Goal: Task Accomplishment & Management: Use online tool/utility

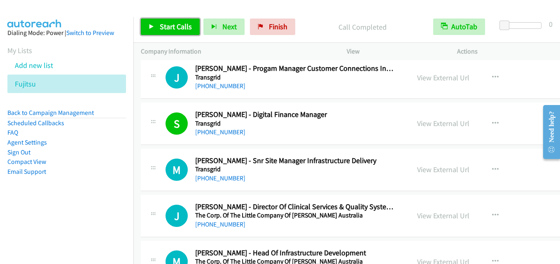
click at [173, 25] on span "Start Calls" at bounding box center [176, 26] width 32 height 9
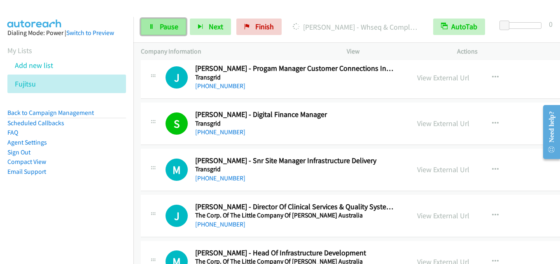
click at [167, 21] on link "Pause" at bounding box center [163, 27] width 45 height 16
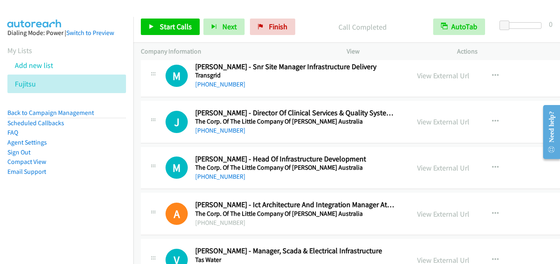
scroll to position [4363, 0]
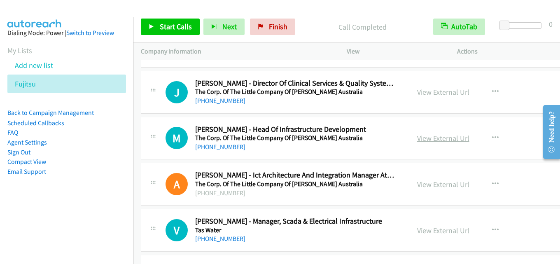
click at [417, 137] on link "View External Url" at bounding box center [443, 137] width 52 height 9
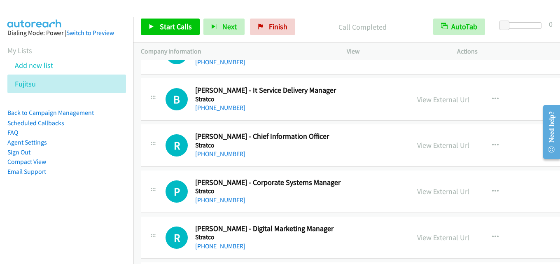
scroll to position [4734, 0]
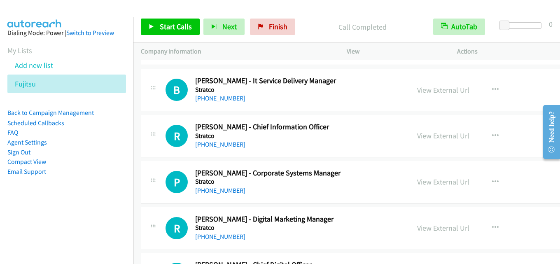
click at [422, 134] on link "View External Url" at bounding box center [443, 135] width 52 height 9
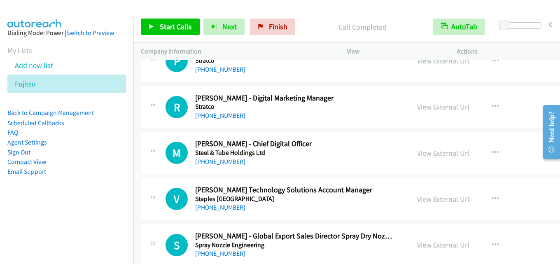
scroll to position [4857, 0]
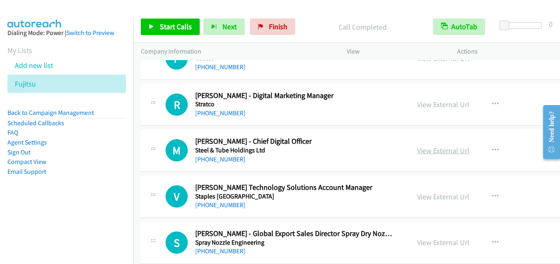
click at [445, 149] on link "View External Url" at bounding box center [443, 150] width 52 height 9
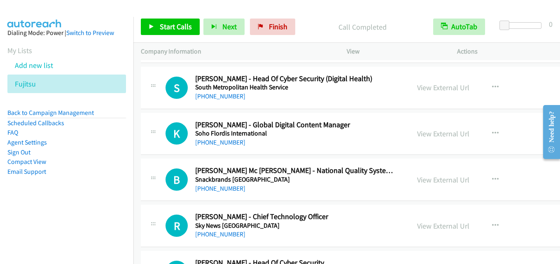
scroll to position [5063, 0]
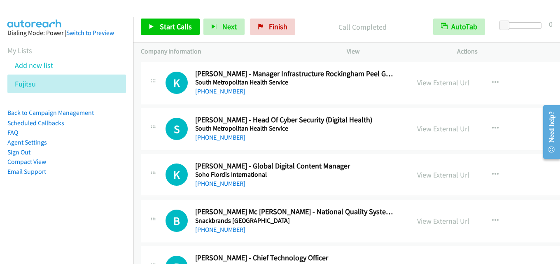
click at [424, 124] on link "View External Url" at bounding box center [443, 128] width 52 height 9
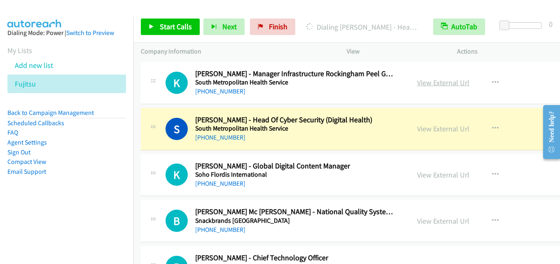
click at [442, 81] on link "View External Url" at bounding box center [443, 82] width 52 height 9
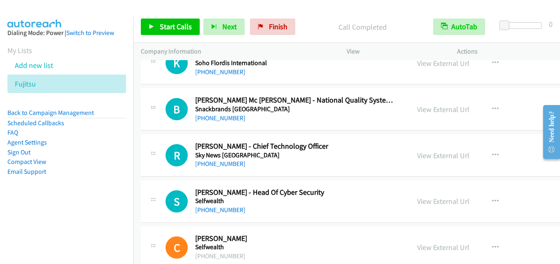
scroll to position [5186, 0]
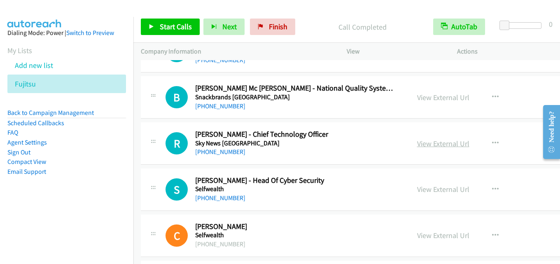
click at [431, 146] on link "View External Url" at bounding box center [443, 143] width 52 height 9
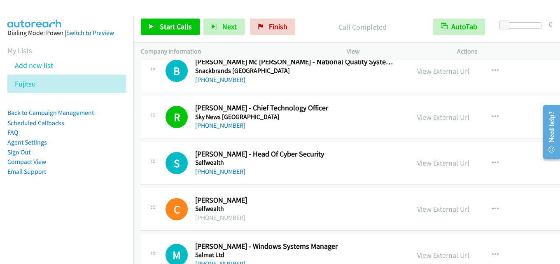
scroll to position [5228, 0]
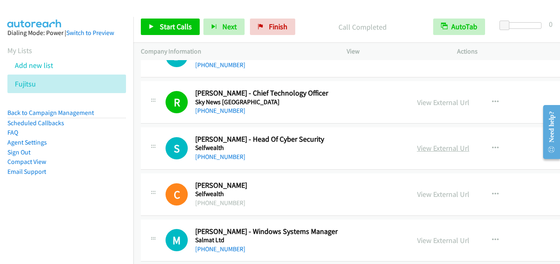
click at [422, 146] on link "View External Url" at bounding box center [443, 147] width 52 height 9
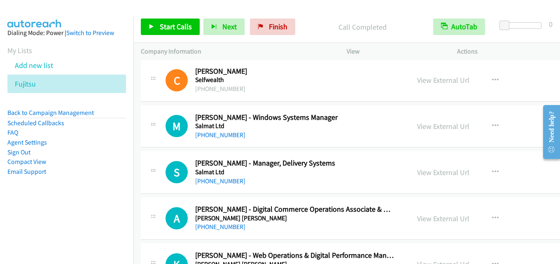
scroll to position [5351, 0]
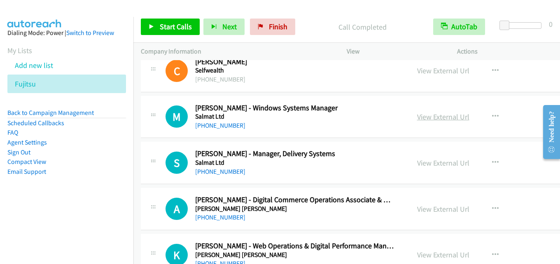
click at [423, 119] on link "View External Url" at bounding box center [443, 116] width 52 height 9
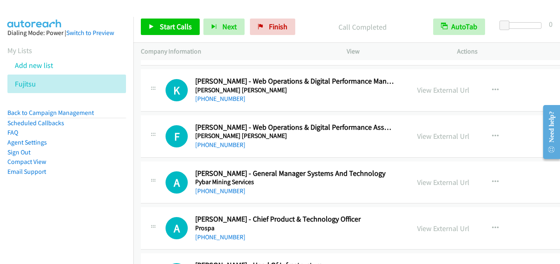
scroll to position [5557, 0]
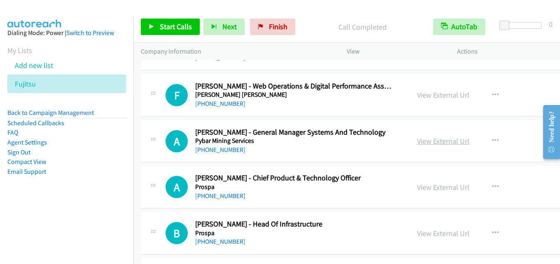
click at [417, 141] on link "View External Url" at bounding box center [443, 140] width 52 height 9
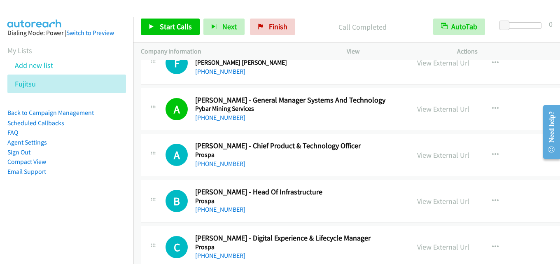
scroll to position [5598, 0]
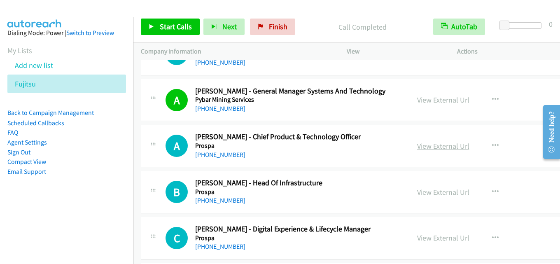
click at [426, 148] on link "View External Url" at bounding box center [443, 145] width 52 height 9
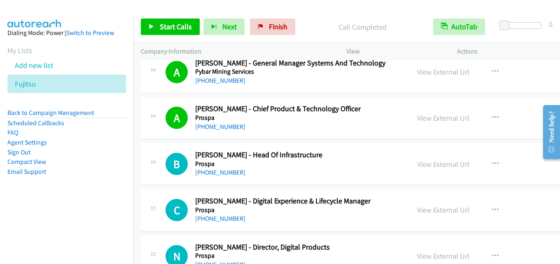
scroll to position [5639, 0]
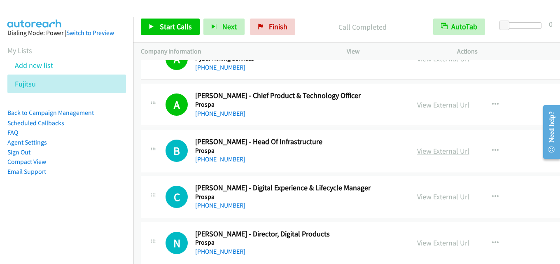
click at [417, 149] on link "View External Url" at bounding box center [443, 150] width 52 height 9
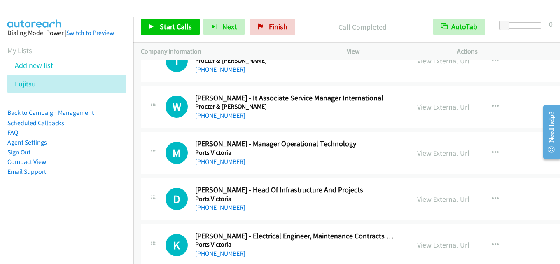
scroll to position [5886, 0]
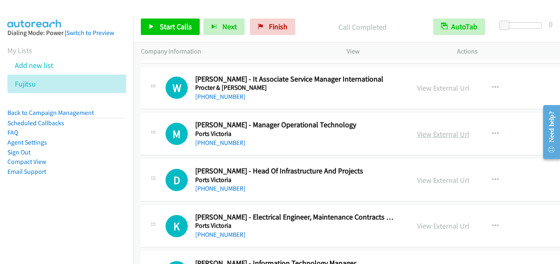
click at [419, 137] on link "View External Url" at bounding box center [443, 133] width 52 height 9
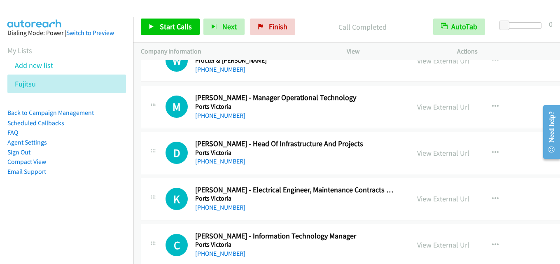
scroll to position [5927, 0]
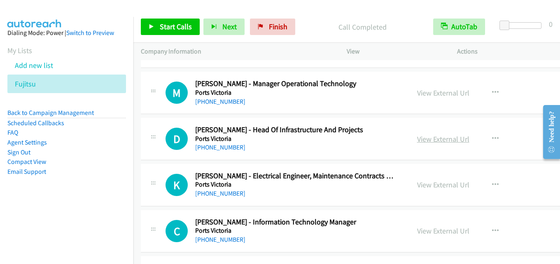
click at [429, 138] on link "View External Url" at bounding box center [443, 138] width 52 height 9
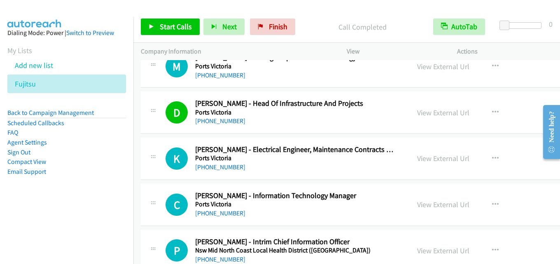
scroll to position [5968, 0]
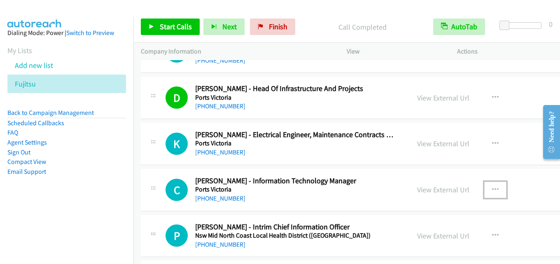
click at [484, 186] on button "button" at bounding box center [495, 190] width 22 height 16
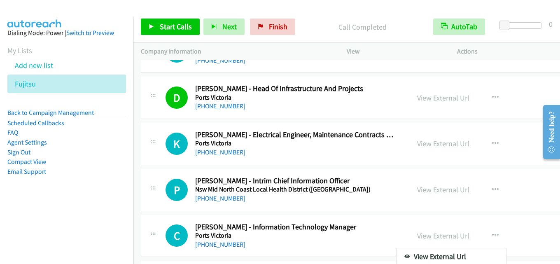
click at [350, 193] on div at bounding box center [280, 132] width 560 height 264
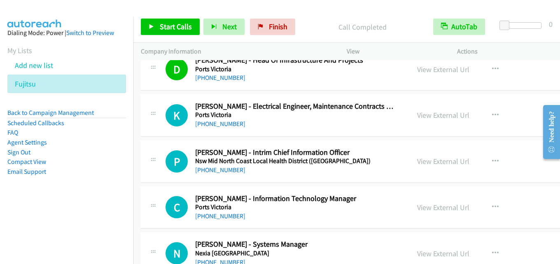
scroll to position [6010, 0]
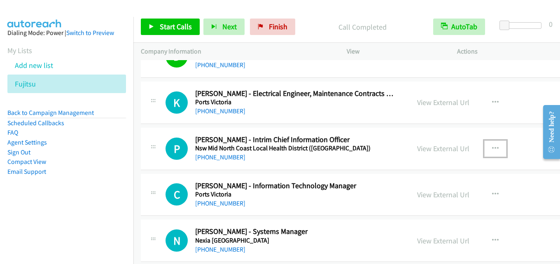
click at [492, 148] on icon "button" at bounding box center [495, 148] width 7 height 7
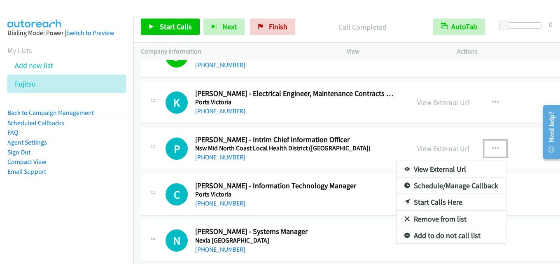
click at [420, 203] on link "Start Calls Here" at bounding box center [450, 202] width 109 height 16
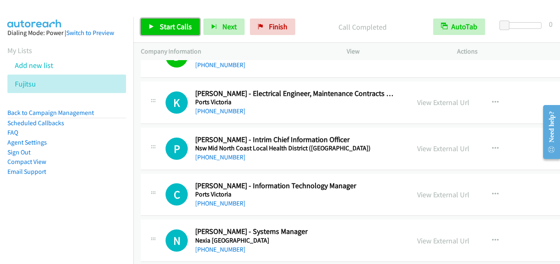
click at [172, 25] on span "Start Calls" at bounding box center [176, 26] width 32 height 9
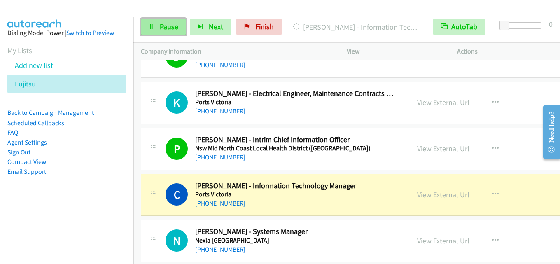
click at [175, 26] on span "Pause" at bounding box center [169, 26] width 19 height 9
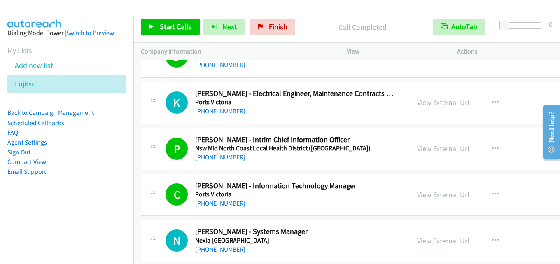
click at [417, 191] on link "View External Url" at bounding box center [443, 194] width 52 height 9
click at [180, 29] on span "Start Calls" at bounding box center [176, 26] width 32 height 9
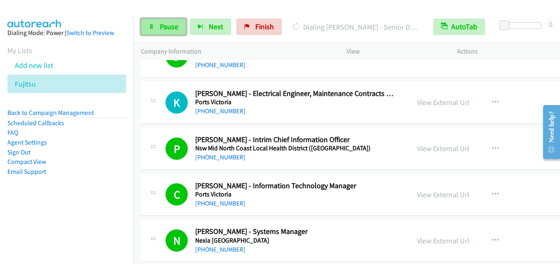
click at [163, 26] on span "Pause" at bounding box center [169, 26] width 19 height 9
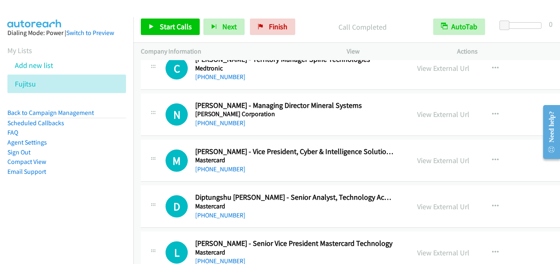
scroll to position [6997, 0]
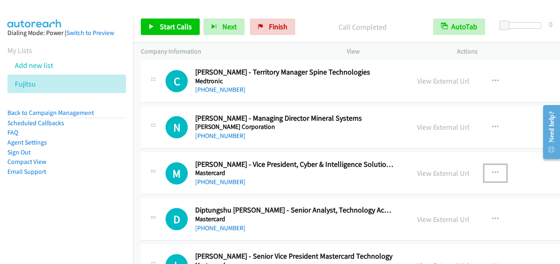
click at [492, 172] on icon "button" at bounding box center [495, 173] width 7 height 7
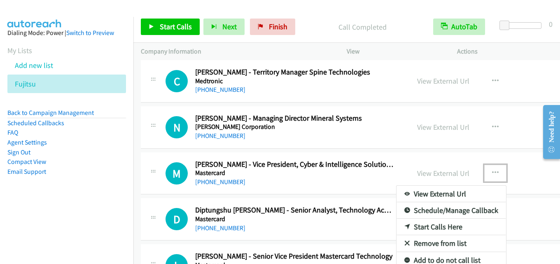
click at [421, 226] on link "Start Calls Here" at bounding box center [450, 227] width 109 height 16
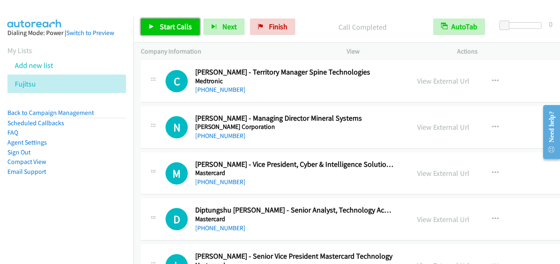
click at [170, 28] on span "Start Calls" at bounding box center [176, 26] width 32 height 9
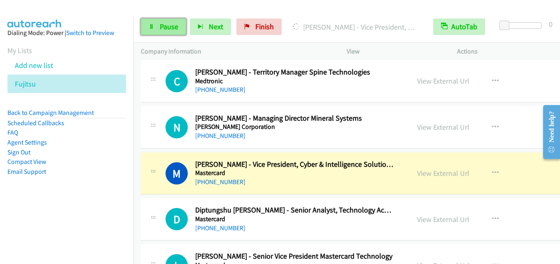
click at [174, 30] on span "Pause" at bounding box center [169, 26] width 19 height 9
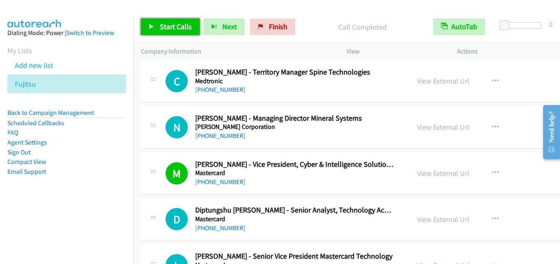
click at [175, 26] on span "Start Calls" at bounding box center [176, 26] width 32 height 9
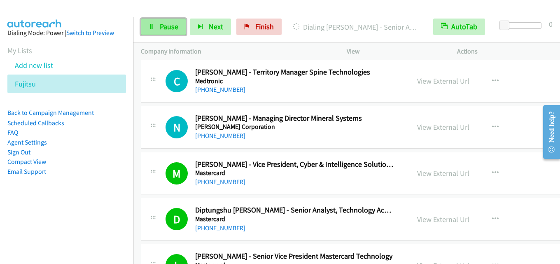
click at [171, 26] on span "Pause" at bounding box center [169, 26] width 19 height 9
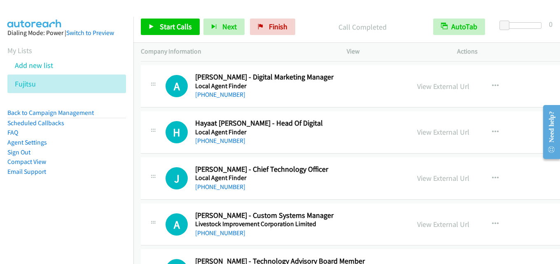
scroll to position [7697, 0]
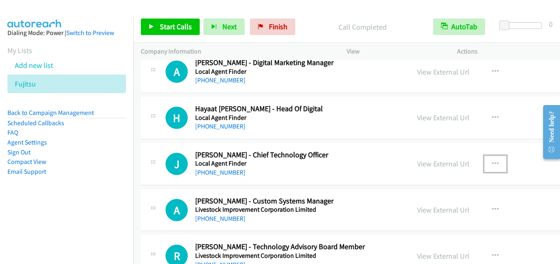
click at [492, 163] on icon "button" at bounding box center [495, 164] width 7 height 7
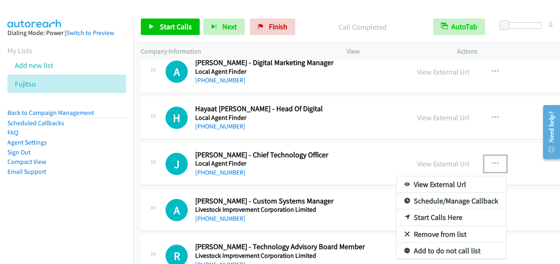
click at [426, 216] on link "Start Calls Here" at bounding box center [450, 217] width 109 height 16
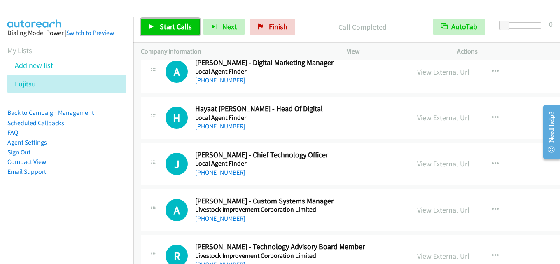
click at [177, 23] on span "Start Calls" at bounding box center [176, 26] width 32 height 9
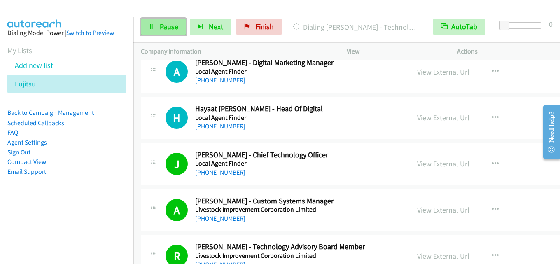
click at [169, 26] on span "Pause" at bounding box center [169, 26] width 19 height 9
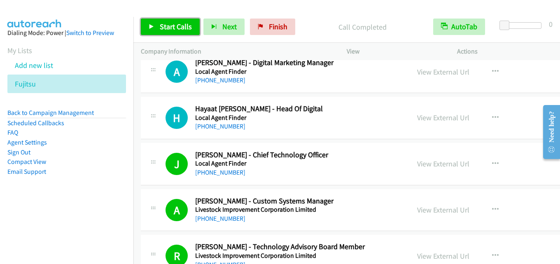
click at [177, 28] on span "Start Calls" at bounding box center [176, 26] width 32 height 9
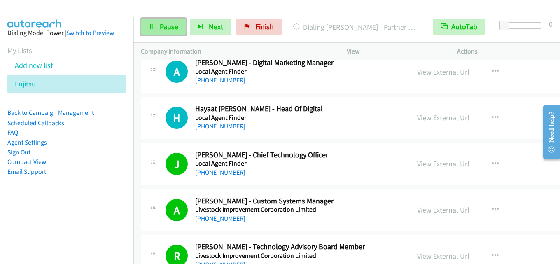
click at [155, 25] on link "Pause" at bounding box center [163, 27] width 45 height 16
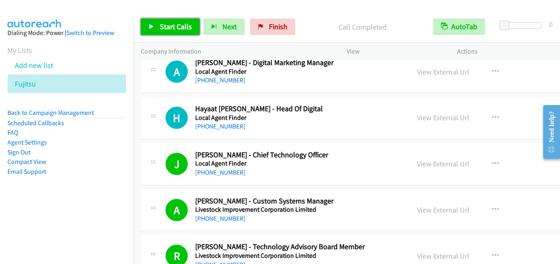
click at [162, 20] on link "Start Calls" at bounding box center [170, 27] width 59 height 16
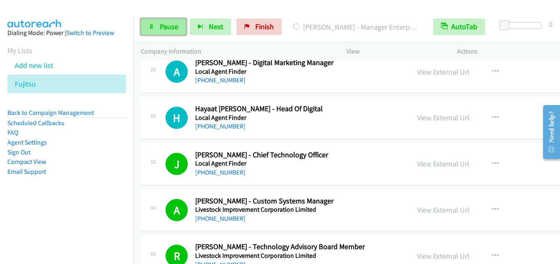
click at [172, 26] on span "Pause" at bounding box center [169, 26] width 19 height 9
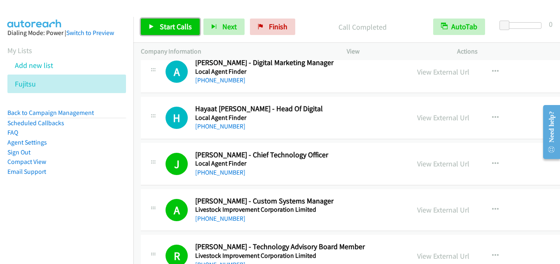
click at [159, 25] on link "Start Calls" at bounding box center [170, 27] width 59 height 16
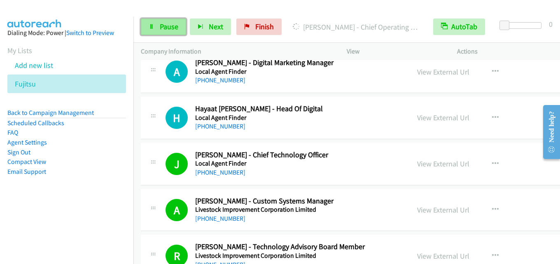
click at [168, 31] on span "Pause" at bounding box center [169, 26] width 19 height 9
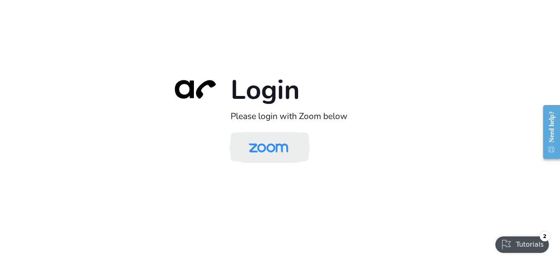
click at [265, 144] on img at bounding box center [268, 147] width 57 height 27
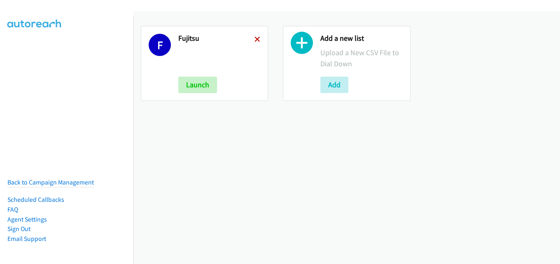
click at [257, 40] on icon at bounding box center [257, 40] width 6 height 6
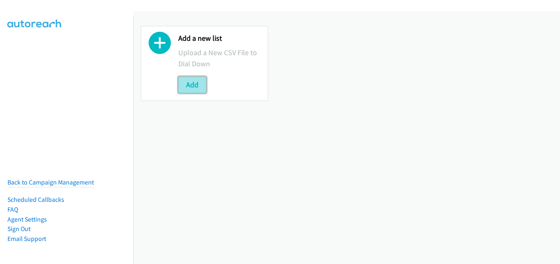
click at [182, 85] on button "Add" at bounding box center [192, 85] width 28 height 16
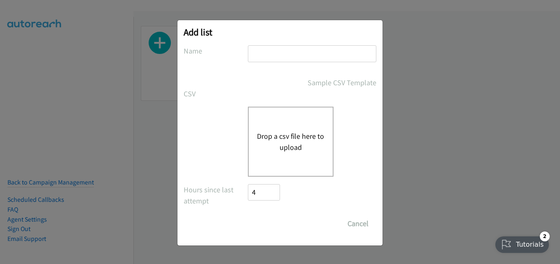
click at [301, 50] on input "text" at bounding box center [312, 53] width 128 height 17
type input "fujitsu"
click at [289, 122] on div "Drop a csv file here to upload" at bounding box center [291, 142] width 86 height 70
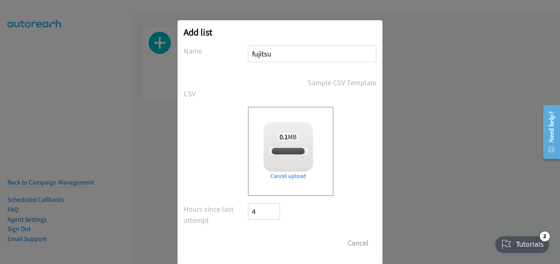
checkbox input "true"
click at [274, 238] on input "Save List" at bounding box center [269, 243] width 43 height 16
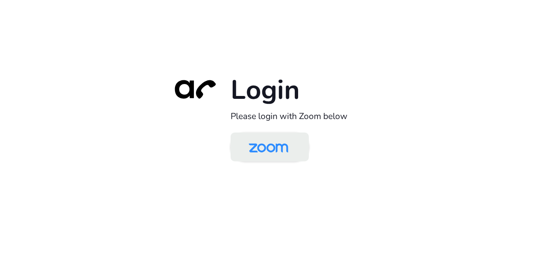
click at [272, 145] on img at bounding box center [268, 147] width 57 height 27
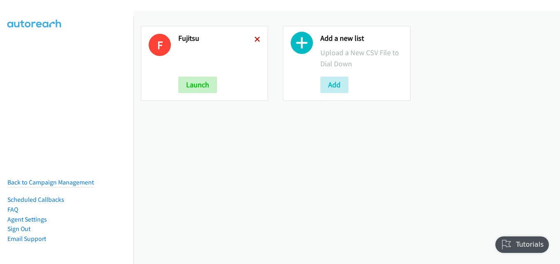
click at [256, 40] on icon at bounding box center [257, 40] width 6 height 6
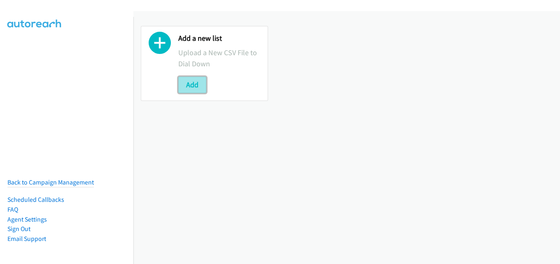
click at [192, 80] on button "Add" at bounding box center [192, 85] width 28 height 16
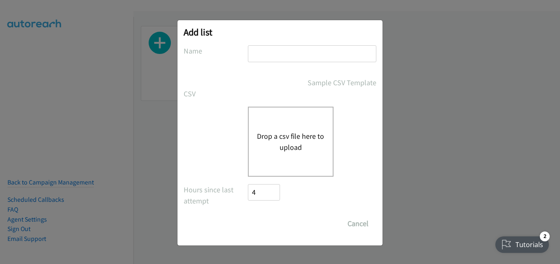
click at [275, 50] on input "text" at bounding box center [312, 53] width 128 height 17
type input "fujitsu"
click at [279, 146] on button "Drop a csv file here to upload" at bounding box center [291, 141] width 68 height 22
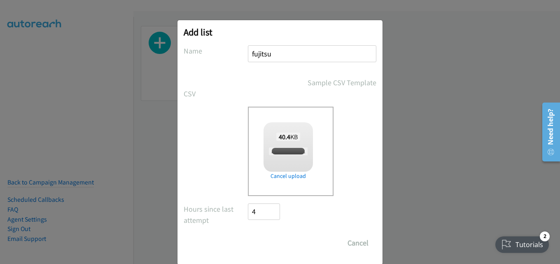
checkbox input "true"
click at [277, 247] on input "Save List" at bounding box center [269, 243] width 43 height 16
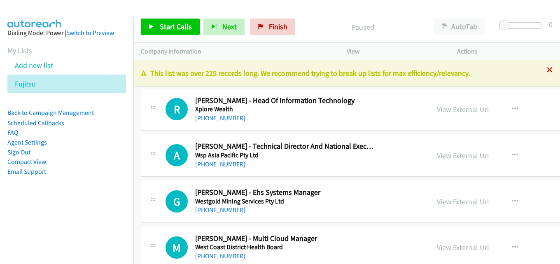
click at [547, 68] on icon at bounding box center [550, 71] width 6 height 6
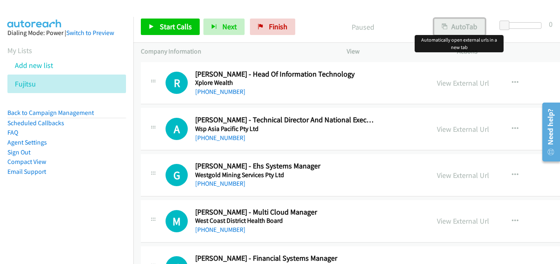
click at [456, 22] on button "AutoTab" at bounding box center [459, 27] width 51 height 16
click at [170, 26] on span "Start Calls" at bounding box center [176, 26] width 32 height 9
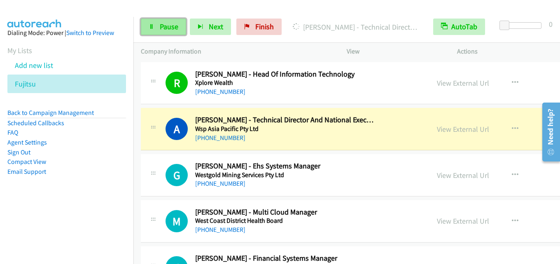
click at [167, 27] on span "Pause" at bounding box center [169, 26] width 19 height 9
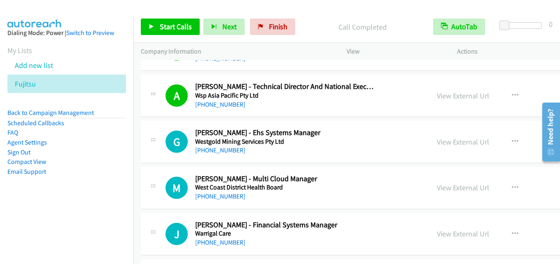
scroll to position [41, 0]
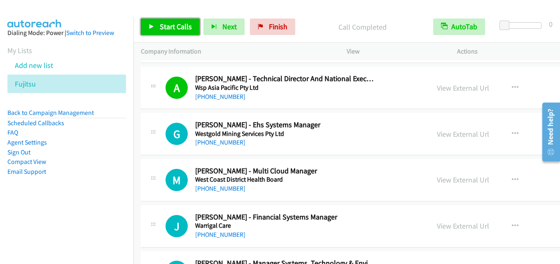
click at [176, 26] on span "Start Calls" at bounding box center [176, 26] width 32 height 9
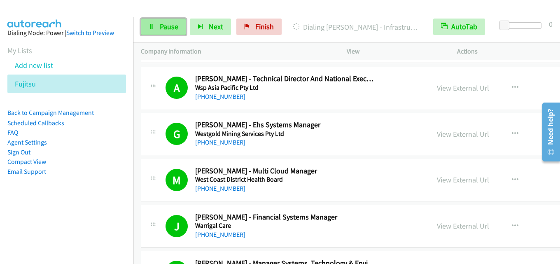
click at [161, 28] on span "Pause" at bounding box center [169, 26] width 19 height 9
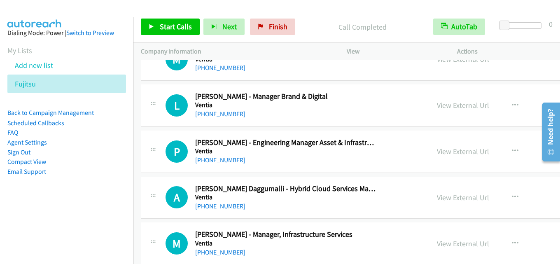
scroll to position [1399, 0]
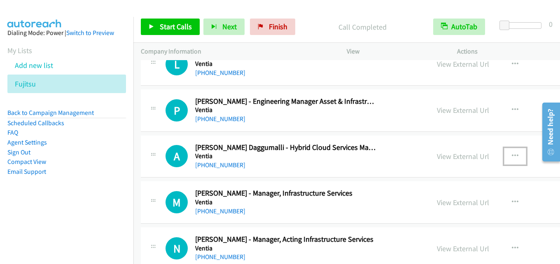
click at [504, 156] on button "button" at bounding box center [515, 156] width 22 height 16
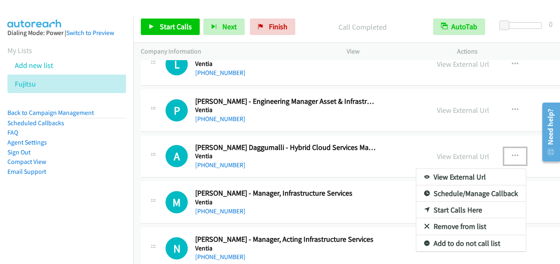
click at [448, 206] on link "Start Calls Here" at bounding box center [470, 210] width 109 height 16
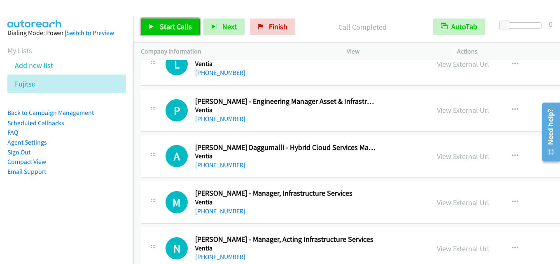
click at [176, 28] on span "Start Calls" at bounding box center [176, 26] width 32 height 9
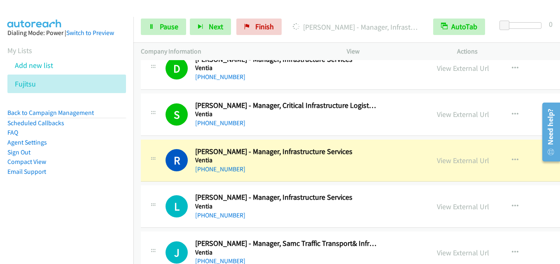
scroll to position [1646, 0]
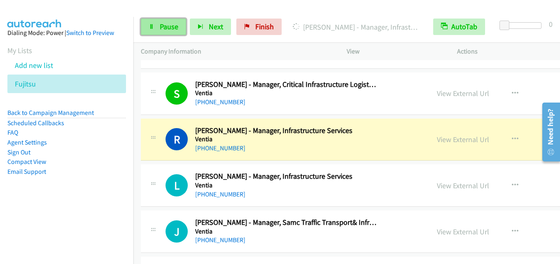
click at [165, 26] on span "Pause" at bounding box center [169, 26] width 19 height 9
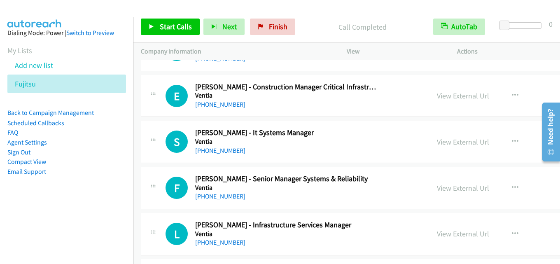
scroll to position [1935, 0]
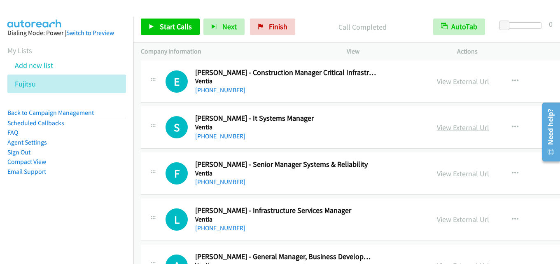
click at [437, 128] on link "View External Url" at bounding box center [463, 127] width 52 height 9
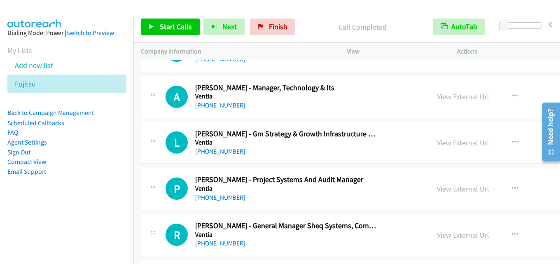
scroll to position [3581, 0]
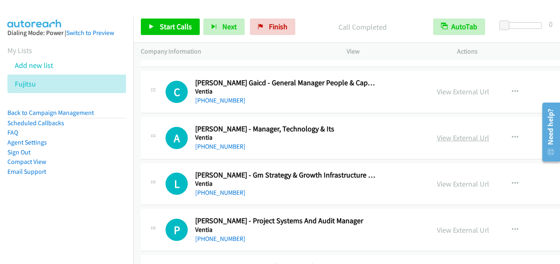
click at [439, 140] on link "View External Url" at bounding box center [463, 137] width 52 height 9
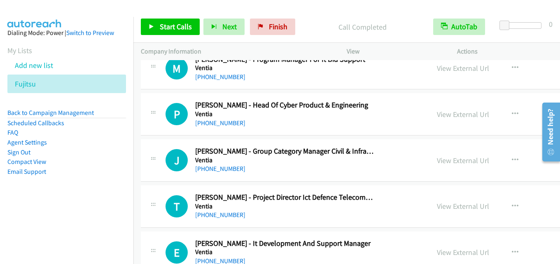
scroll to position [4157, 0]
click at [437, 113] on link "View External Url" at bounding box center [463, 113] width 52 height 9
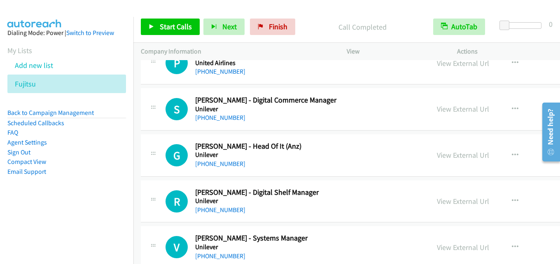
scroll to position [4775, 0]
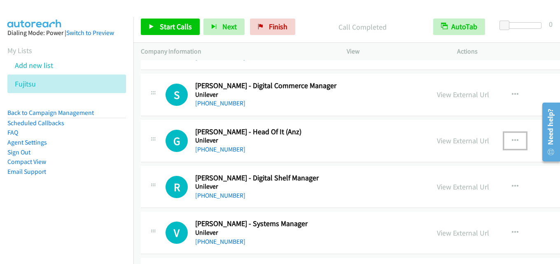
click at [512, 140] on icon "button" at bounding box center [515, 140] width 7 height 7
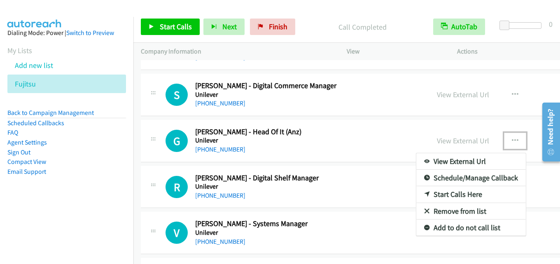
click at [356, 144] on div at bounding box center [280, 132] width 560 height 264
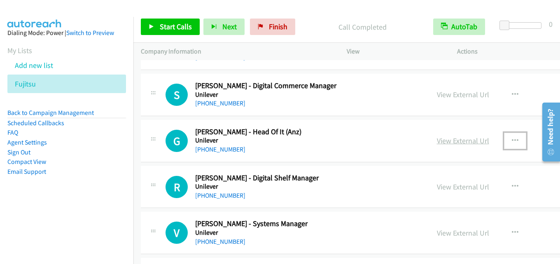
click at [437, 139] on link "View External Url" at bounding box center [463, 140] width 52 height 9
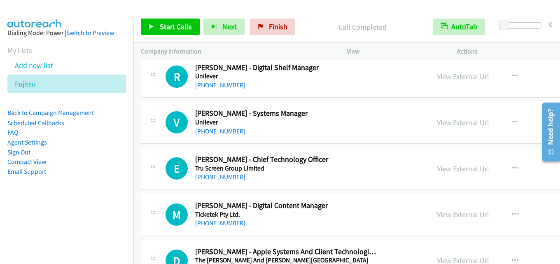
scroll to position [4898, 0]
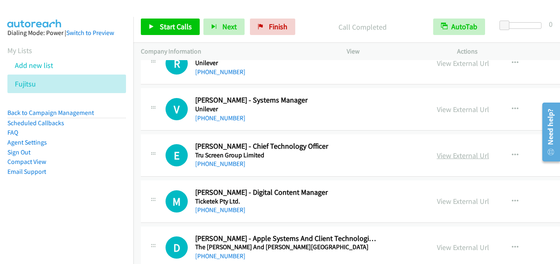
click at [456, 152] on link "View External Url" at bounding box center [463, 155] width 52 height 9
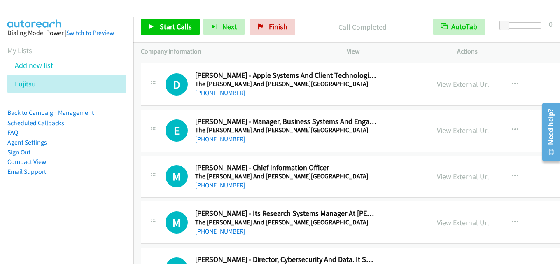
scroll to position [5063, 0]
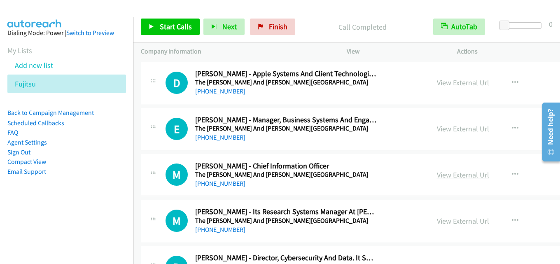
click at [449, 174] on link "View External Url" at bounding box center [463, 174] width 52 height 9
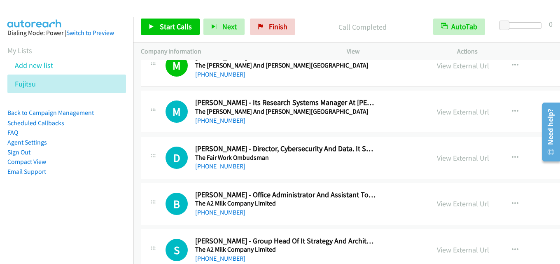
scroll to position [5186, 0]
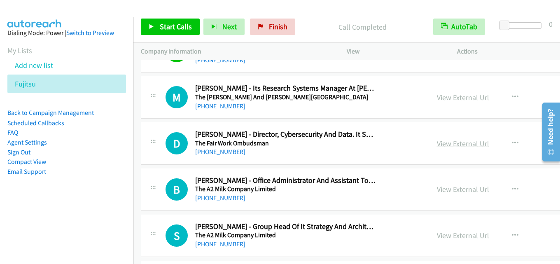
click at [437, 143] on link "View External Url" at bounding box center [463, 143] width 52 height 9
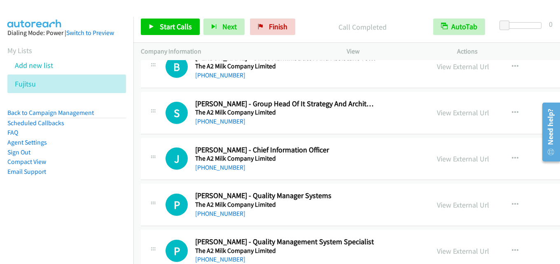
scroll to position [5310, 0]
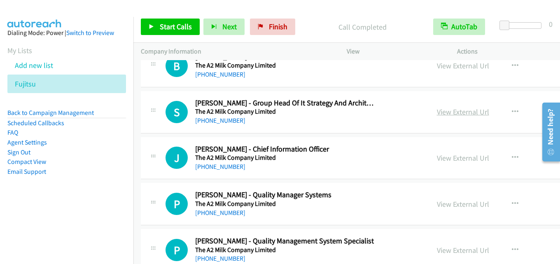
click at [437, 113] on link "View External Url" at bounding box center [463, 111] width 52 height 9
click at [437, 154] on link "View External Url" at bounding box center [463, 157] width 52 height 9
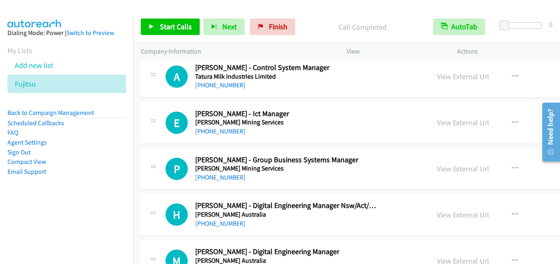
scroll to position [5516, 0]
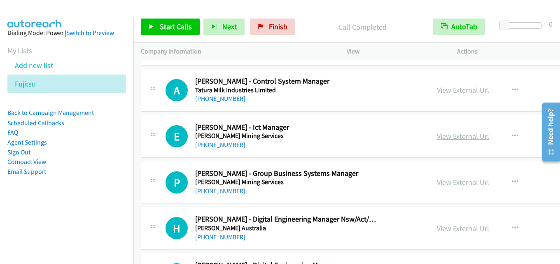
click at [446, 138] on link "View External Url" at bounding box center [463, 135] width 52 height 9
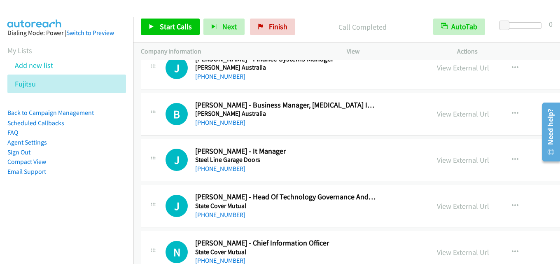
scroll to position [5845, 0]
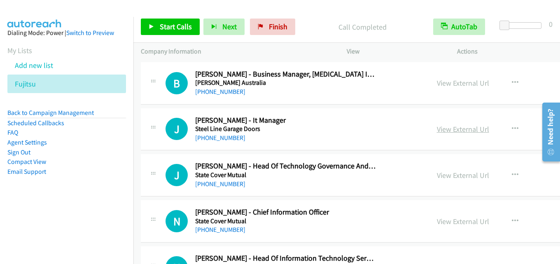
click at [450, 130] on link "View External Url" at bounding box center [463, 128] width 52 height 9
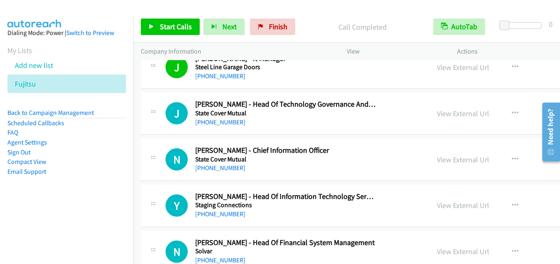
scroll to position [5927, 0]
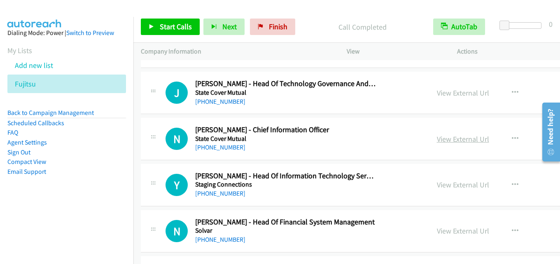
click at [437, 137] on link "View External Url" at bounding box center [463, 138] width 52 height 9
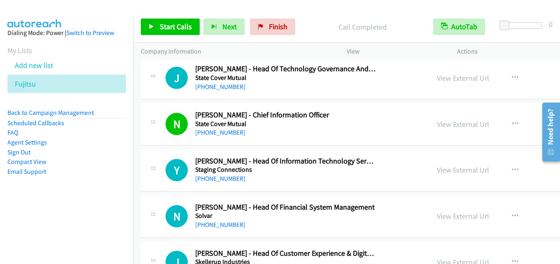
scroll to position [5968, 0]
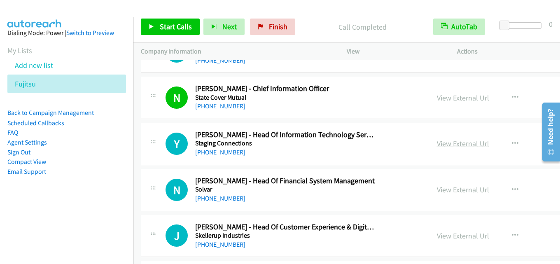
click at [437, 142] on link "View External Url" at bounding box center [463, 143] width 52 height 9
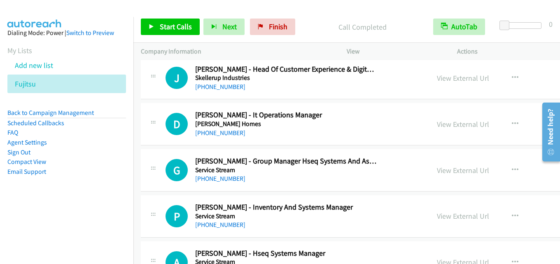
scroll to position [6133, 0]
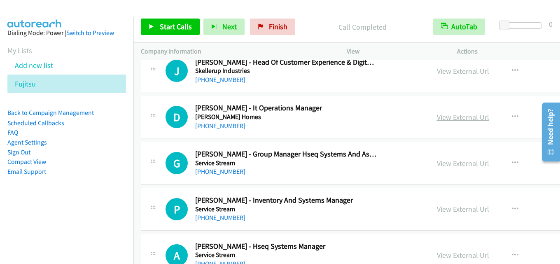
click at [442, 116] on link "View External Url" at bounding box center [463, 116] width 52 height 9
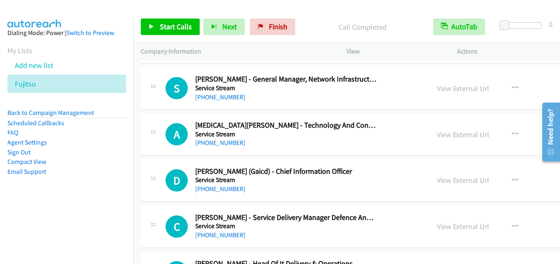
scroll to position [6709, 0]
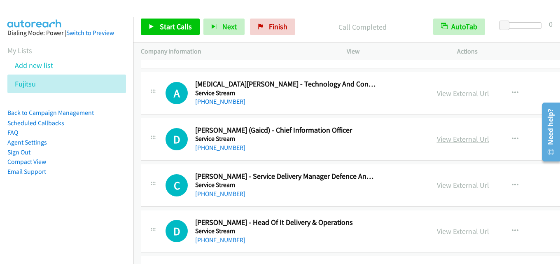
click at [438, 140] on link "View External Url" at bounding box center [463, 138] width 52 height 9
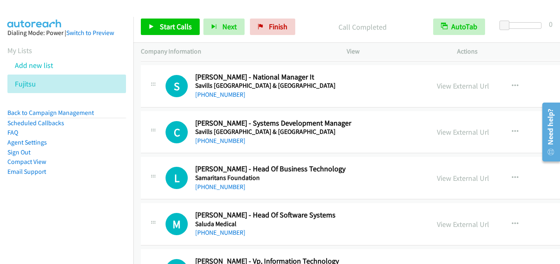
scroll to position [6997, 0]
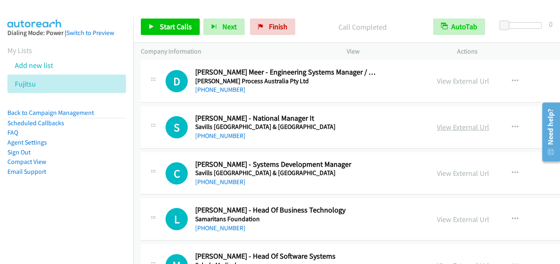
click at [437, 127] on link "View External Url" at bounding box center [463, 126] width 52 height 9
click at [512, 170] on icon "button" at bounding box center [515, 173] width 7 height 7
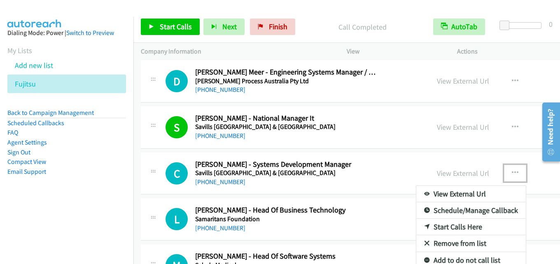
click at [442, 220] on link "Start Calls Here" at bounding box center [470, 227] width 109 height 16
